Goal: Information Seeking & Learning: Find specific fact

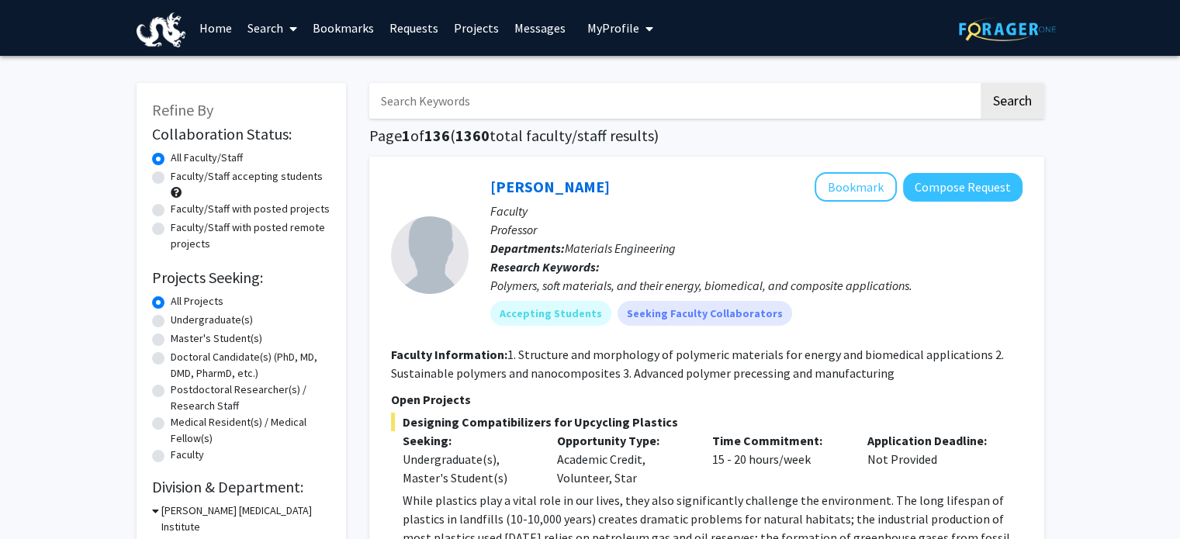
click at [449, 106] on input "Search Keywords" at bounding box center [673, 101] width 609 height 36
click at [509, 103] on input "Search Keywords" at bounding box center [673, 101] width 609 height 36
type input "[PERSON_NAME]"
click at [994, 99] on button "Search" at bounding box center [1013, 101] width 64 height 36
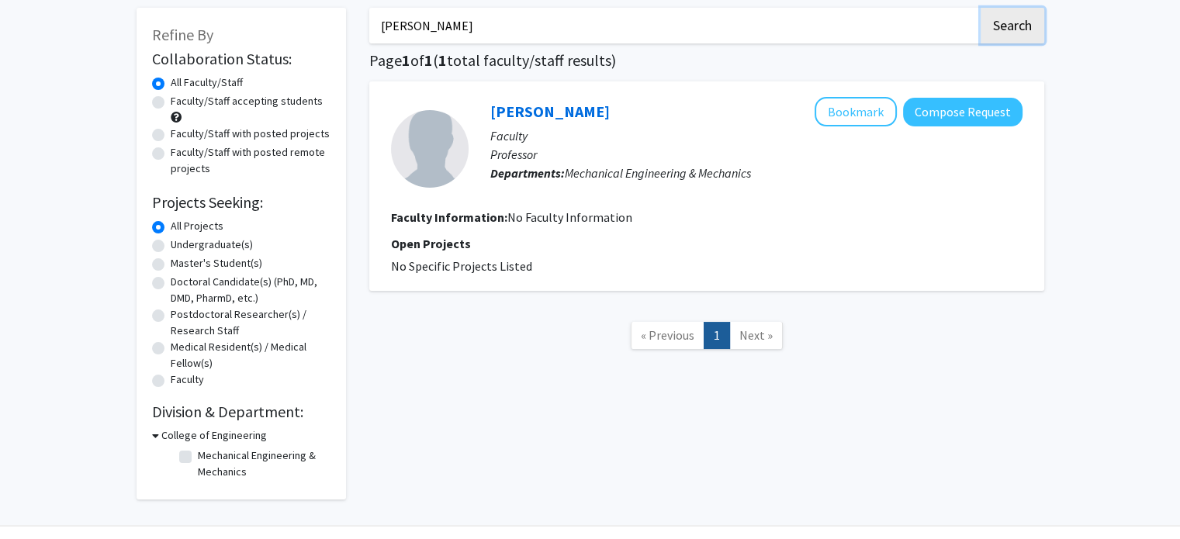
scroll to position [72, 0]
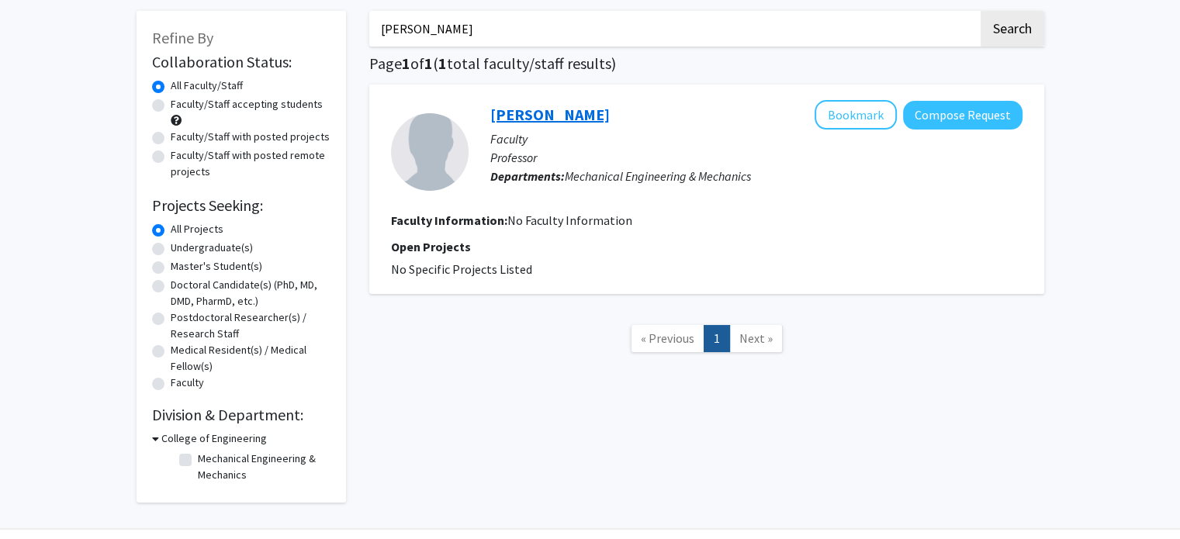
click at [516, 117] on link "[PERSON_NAME]" at bounding box center [549, 114] width 119 height 19
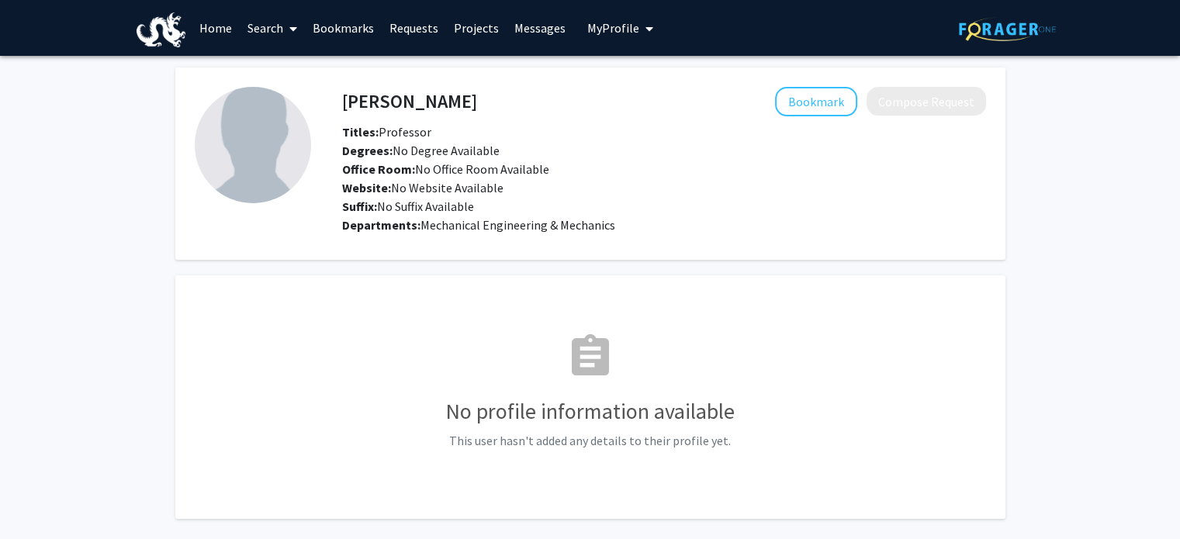
click at [205, 26] on link "Home" at bounding box center [216, 28] width 48 height 54
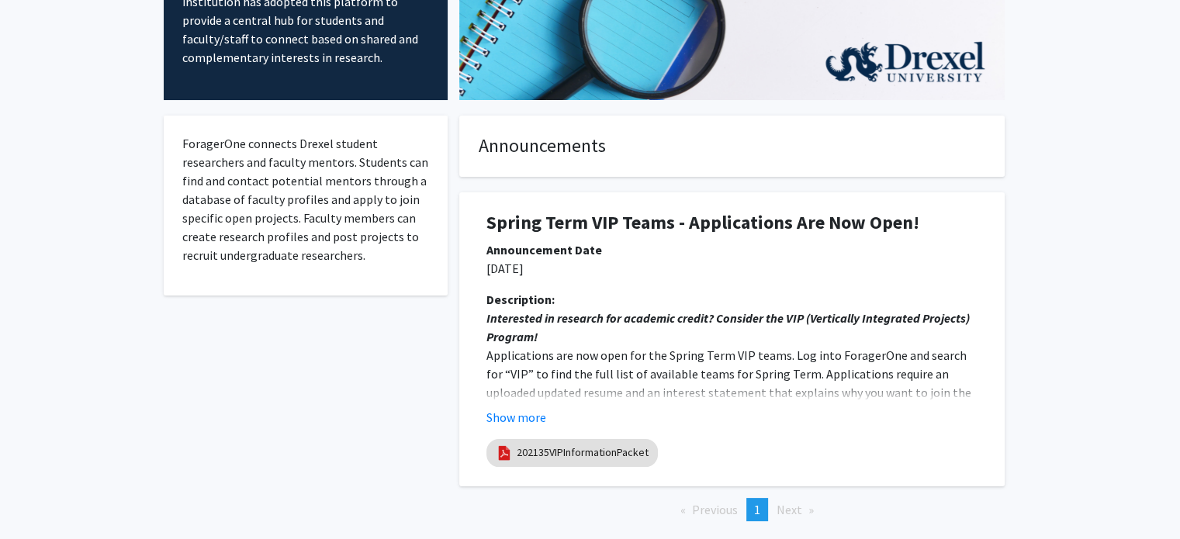
scroll to position [267, 0]
